Goal: Navigation & Orientation: Find specific page/section

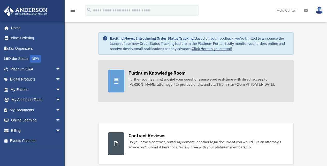
click at [121, 81] on div at bounding box center [116, 81] width 17 height 23
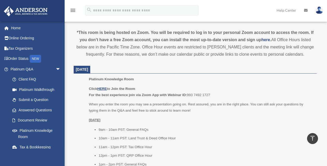
scroll to position [181, 0]
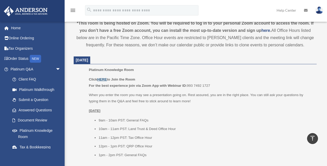
click at [106, 79] on u "HERE" at bounding box center [102, 79] width 10 height 4
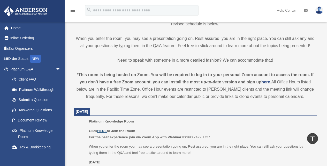
scroll to position [129, 0]
click at [318, 8] on img at bounding box center [320, 10] width 8 height 8
click at [248, 9] on div "menu search Site Menu add wuchuan036@gmail.com My Profile Reset Password Logout…" at bounding box center [164, 13] width 320 height 18
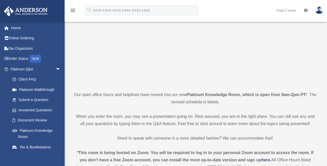
scroll to position [0, 0]
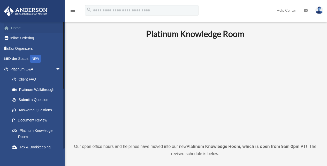
click at [20, 28] on link "Home" at bounding box center [36, 28] width 65 height 10
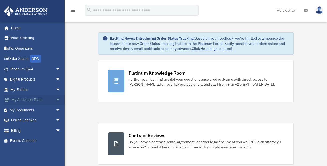
click at [42, 99] on link "My Anderson Team arrow_drop_down" at bounding box center [36, 100] width 65 height 10
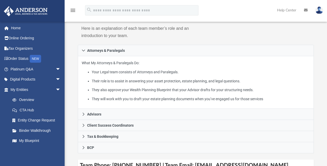
scroll to position [52, 0]
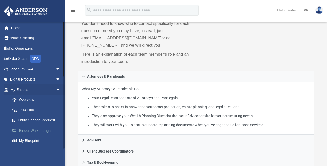
click at [37, 130] on link "Binder Walkthrough" at bounding box center [37, 130] width 61 height 10
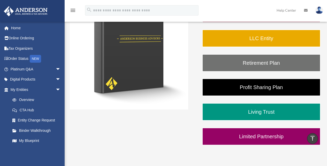
scroll to position [78, 0]
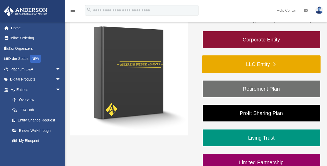
click at [217, 62] on link "LLC Entity" at bounding box center [261, 64] width 119 height 18
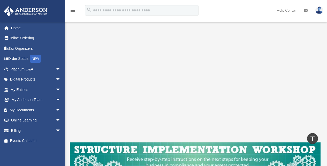
scroll to position [56, 0]
